Goal: Use online tool/utility: Utilize a website feature to perform a specific function

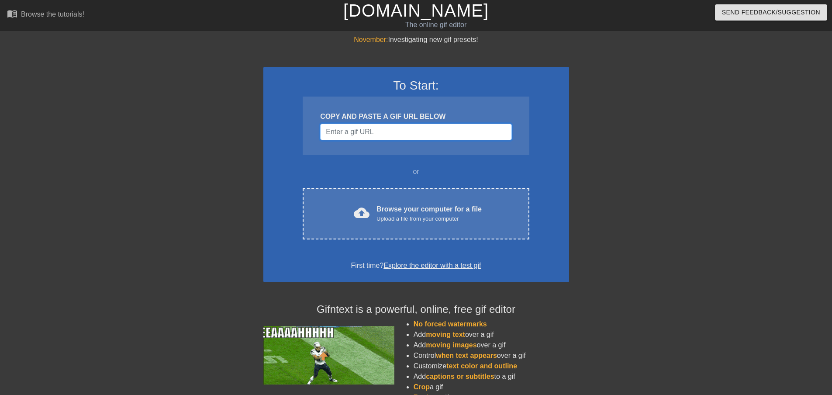
click at [364, 130] on input "Username" at bounding box center [415, 132] width 191 height 17
paste input "[URL][DOMAIN_NAME][DOMAIN_NAME]"
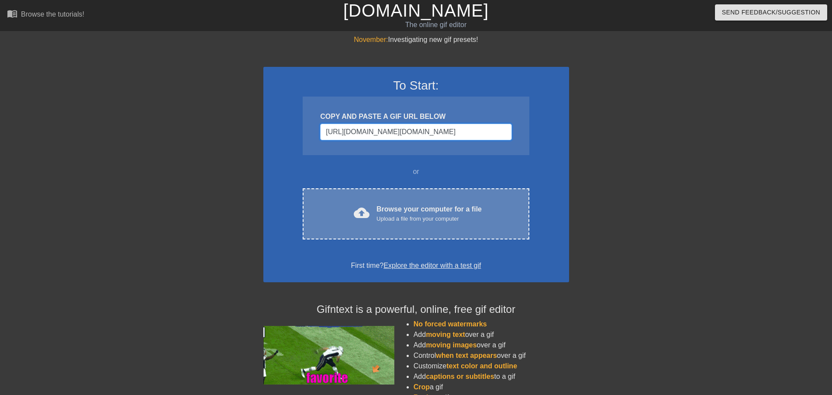
scroll to position [0, 621]
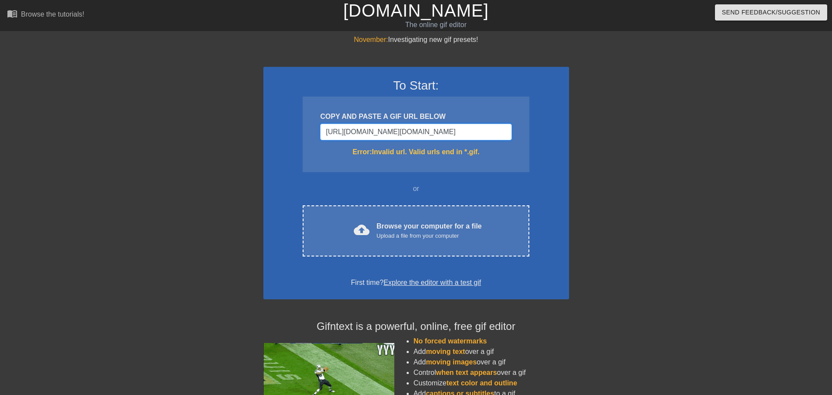
type input "[URL][DOMAIN_NAME][DOMAIN_NAME]"
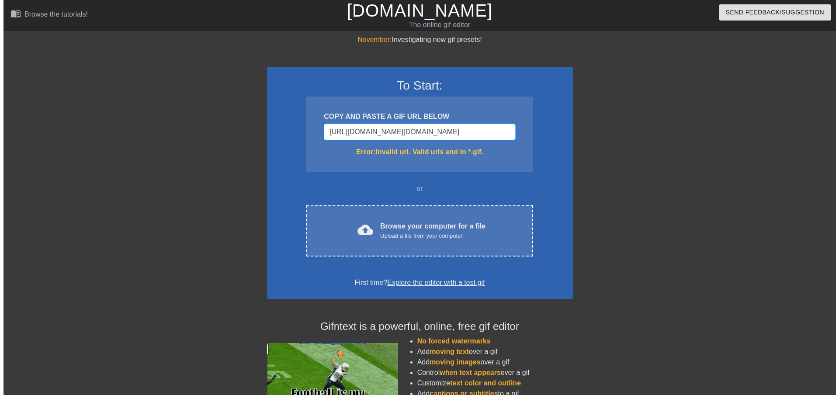
scroll to position [0, 0]
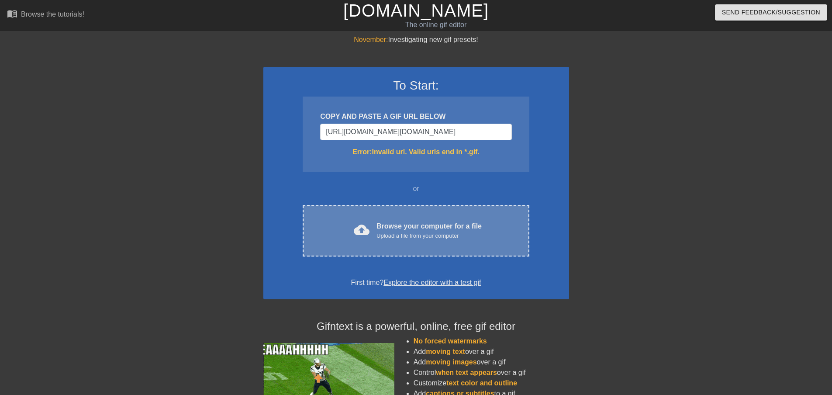
click at [444, 243] on div "cloud_upload Browse your computer for a file Upload a file from your computer C…" at bounding box center [416, 230] width 226 height 51
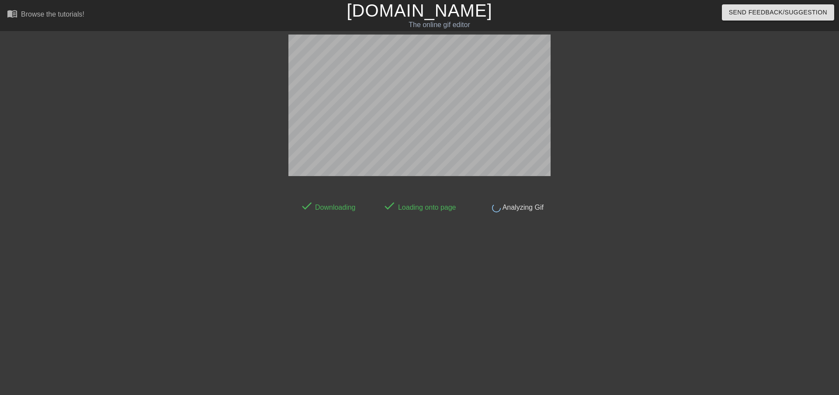
click at [529, 211] on span "Analyzing Gif" at bounding box center [522, 207] width 43 height 7
click at [518, 189] on div "done Downloading done Loading onto page done Analyzing Gif" at bounding box center [419, 196] width 262 height 34
click at [516, 232] on div "done Downloading done Loading onto page done Analyzing Gif" at bounding box center [419, 166] width 262 height 262
click at [510, 211] on span "Analyzing Gif" at bounding box center [522, 207] width 43 height 7
click at [441, 185] on div "done Downloading done Loading onto page done Analyzing Gif" at bounding box center [419, 196] width 262 height 34
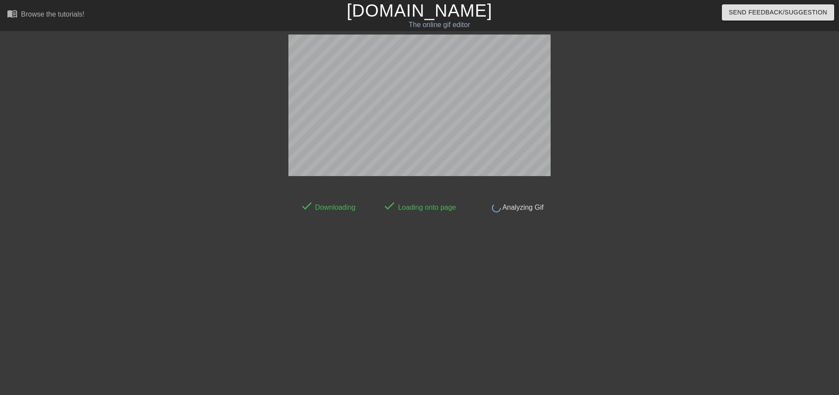
click at [526, 209] on span "Analyzing Gif" at bounding box center [522, 207] width 43 height 7
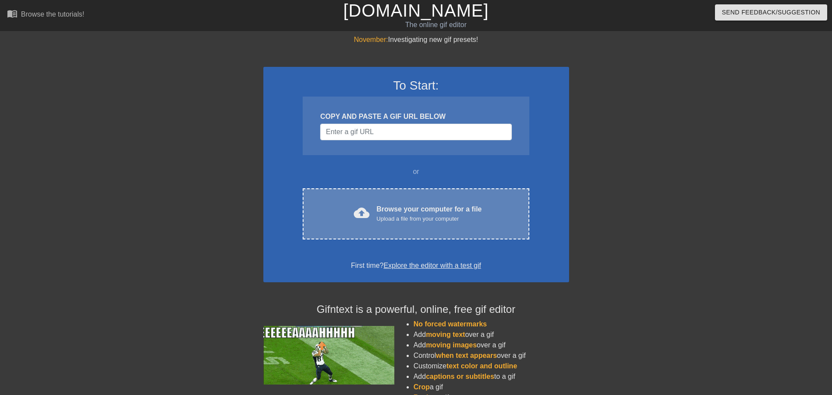
click at [406, 216] on div "Upload a file from your computer" at bounding box center [429, 218] width 105 height 9
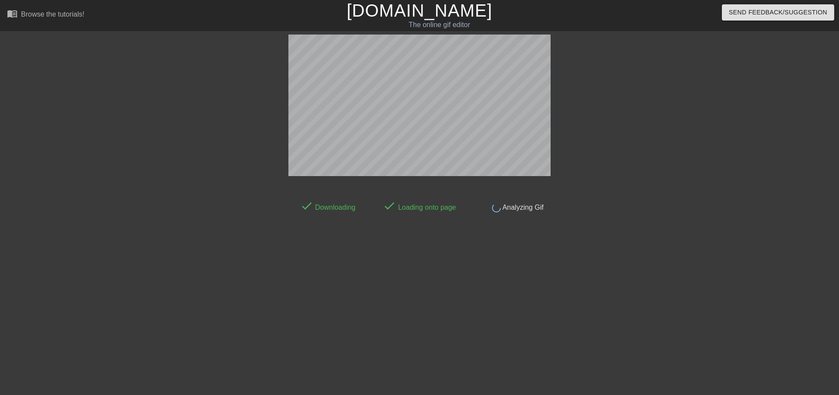
click at [546, 176] on div at bounding box center [419, 107] width 262 height 145
